Goal: Communication & Community: Participate in discussion

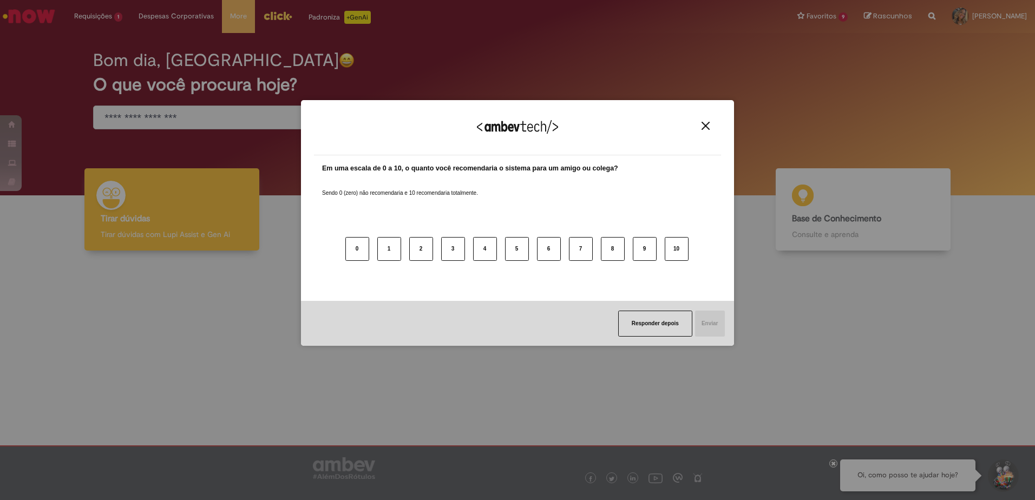
click at [86, 18] on div "Agradecemos seu feedback! Em uma escala de 0 a 10, o quanto você recomendaria o…" at bounding box center [517, 250] width 1035 height 500
click at [657, 323] on button "Responder depois" at bounding box center [655, 324] width 74 height 26
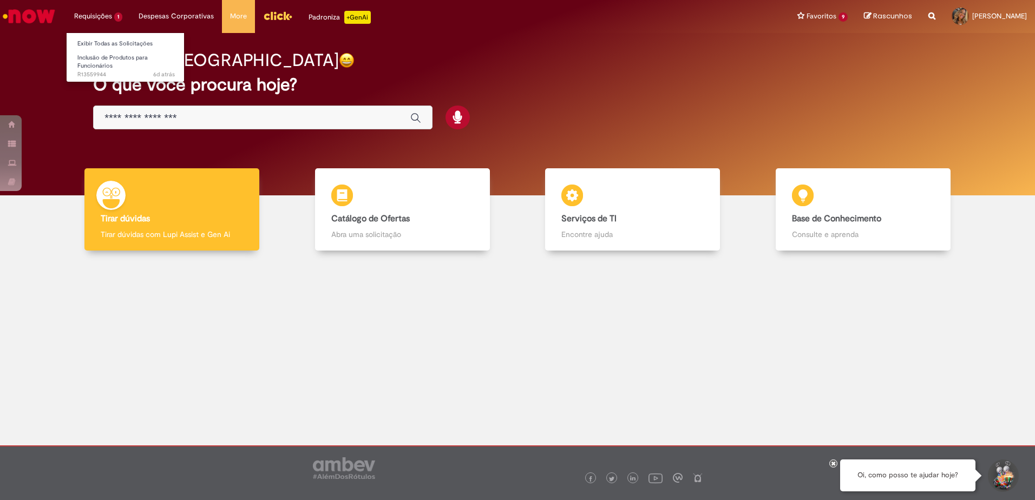
click at [88, 15] on li "Requisições 1 Exibir Todas as Solicitações Inclusão de Produtos para Funcionári…" at bounding box center [98, 16] width 64 height 32
click at [96, 67] on span "Inclusão de Produtos para Funcionários" at bounding box center [112, 62] width 70 height 17
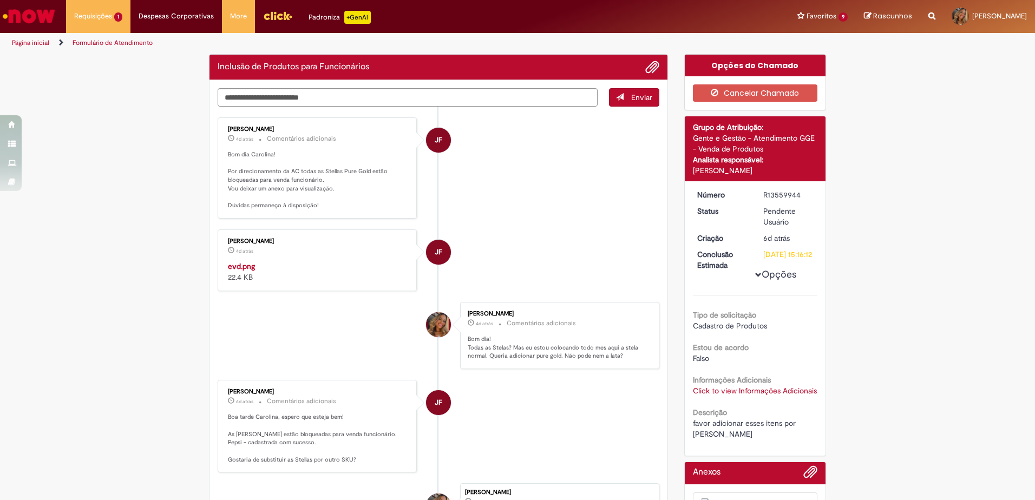
click at [511, 195] on ul "JF [PERSON_NAME] 4d atrás 4 dias atrás Comentários adicionais Bom dia Carolina!…" at bounding box center [439, 343] width 442 height 472
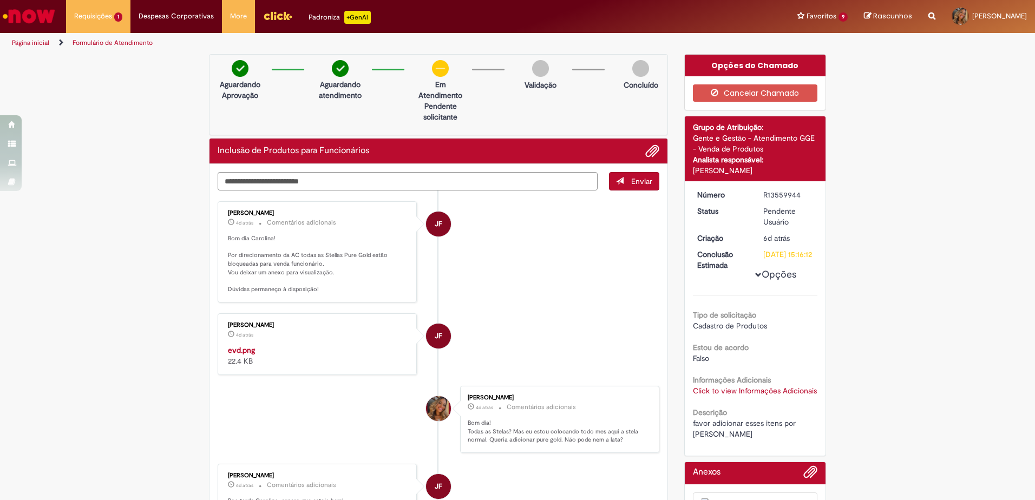
click at [264, 180] on textarea "Digite sua mensagem aqui..." at bounding box center [408, 181] width 380 height 18
type textarea "**********"
click at [619, 182] on span "submit" at bounding box center [620, 181] width 8 height 8
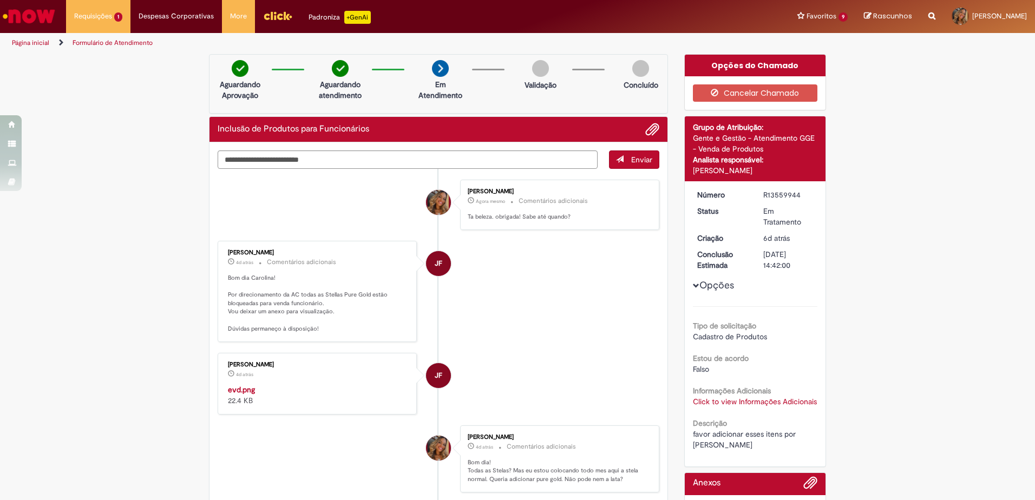
click at [339, 203] on li "[PERSON_NAME] Agora mesmo Agora mesmo Comentários adicionais Ta beleza. obrigad…" at bounding box center [439, 205] width 442 height 50
click at [953, 221] on div "Verificar Código de Barras Aguardando Aprovação Aguardando atendimento Em Atend…" at bounding box center [517, 390] width 1035 height 673
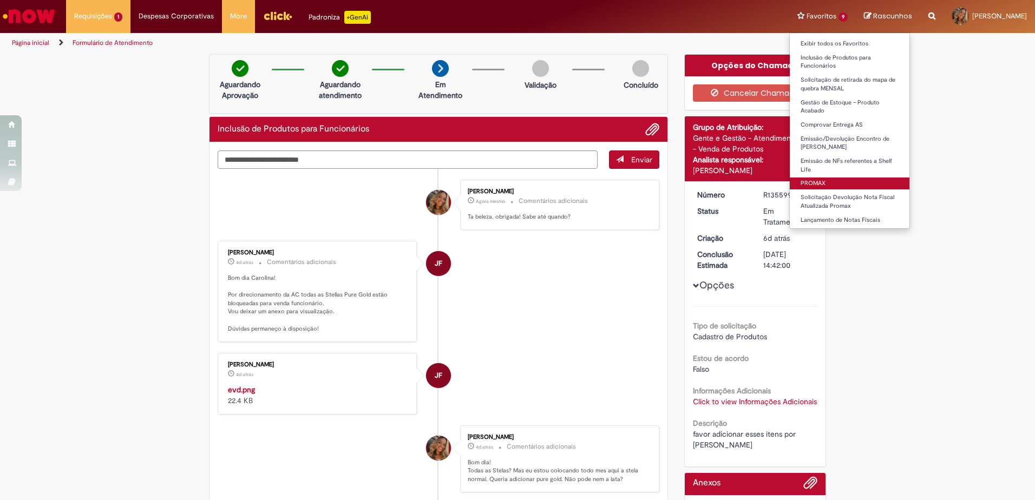
click at [817, 188] on link "PROMAX" at bounding box center [850, 184] width 120 height 12
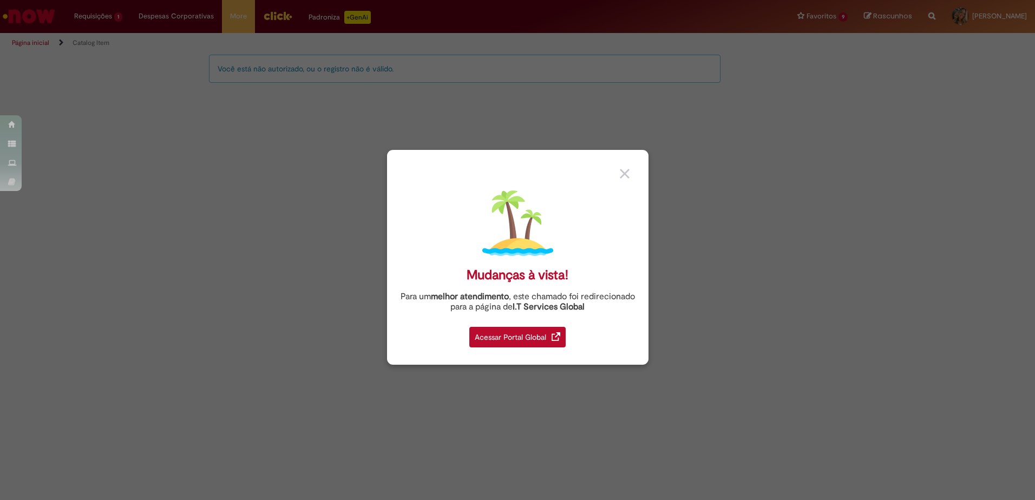
click at [516, 334] on div "Acessar Portal Global" at bounding box center [517, 337] width 96 height 21
